Goal: Information Seeking & Learning: Learn about a topic

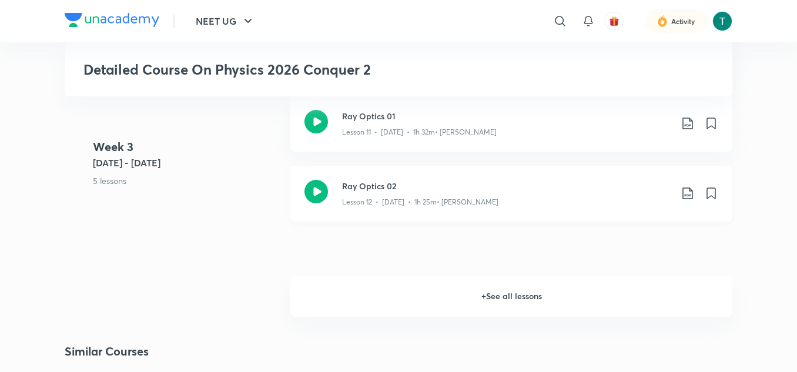
scroll to position [1269, 0]
click at [495, 289] on h6 "+ See all lessons" at bounding box center [511, 296] width 442 height 41
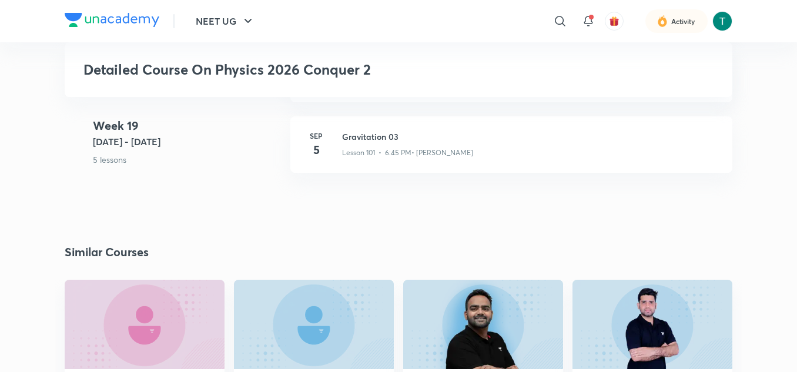
scroll to position [8460, 0]
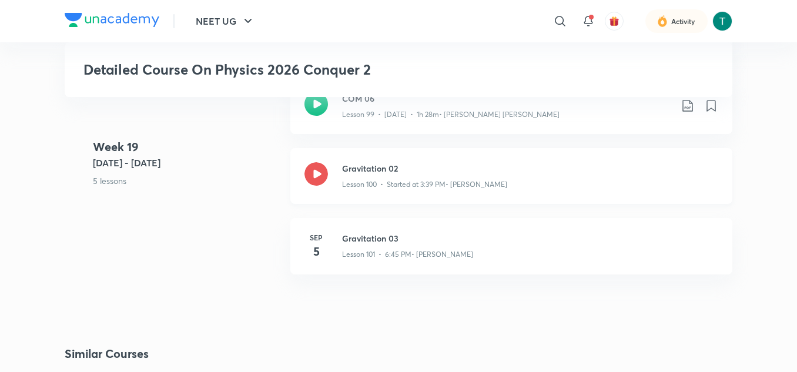
click at [316, 161] on div "Gravitation 02 Lesson 100 • Started at 3:39 PM • [PERSON_NAME]" at bounding box center [511, 176] width 442 height 56
